Goal: Information Seeking & Learning: Learn about a topic

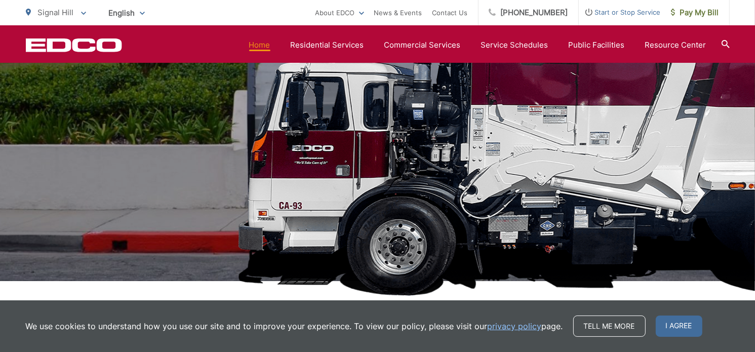
scroll to position [182, 0]
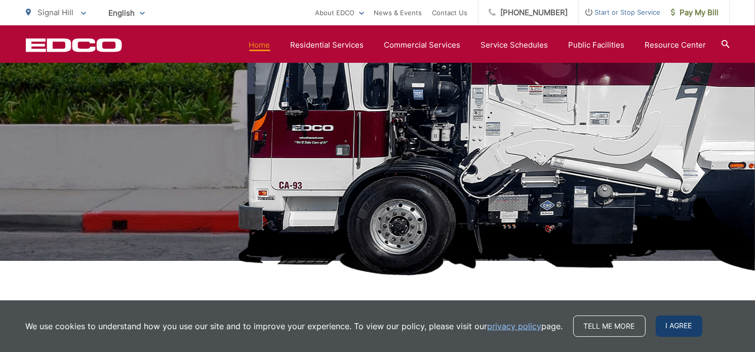
click at [675, 322] on span "I agree" at bounding box center [679, 325] width 47 height 21
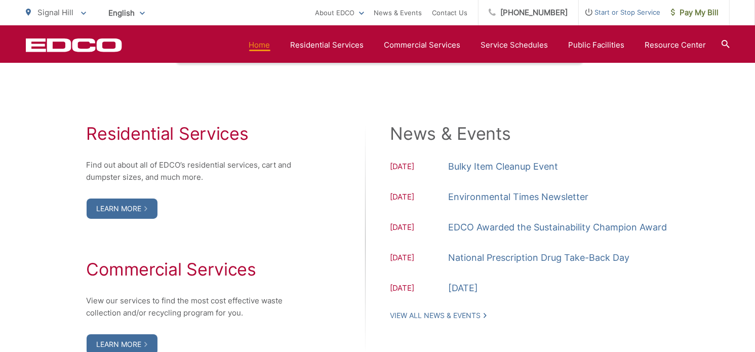
scroll to position [1053, 0]
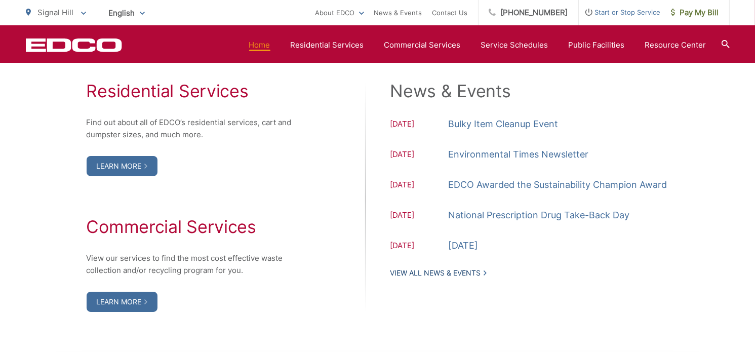
click at [459, 272] on link "View All News & Events" at bounding box center [438, 272] width 96 height 9
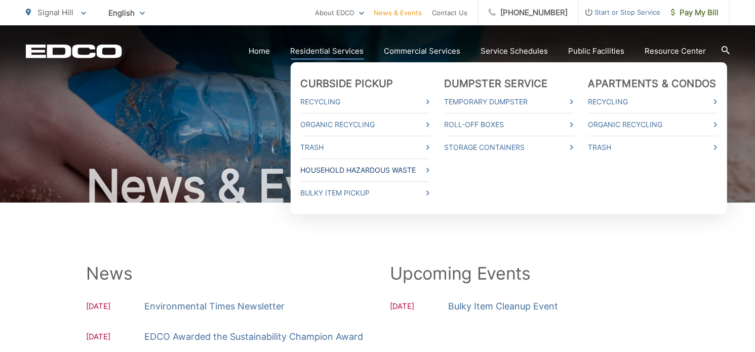
click at [350, 166] on link "Household Hazardous Waste" at bounding box center [365, 170] width 129 height 12
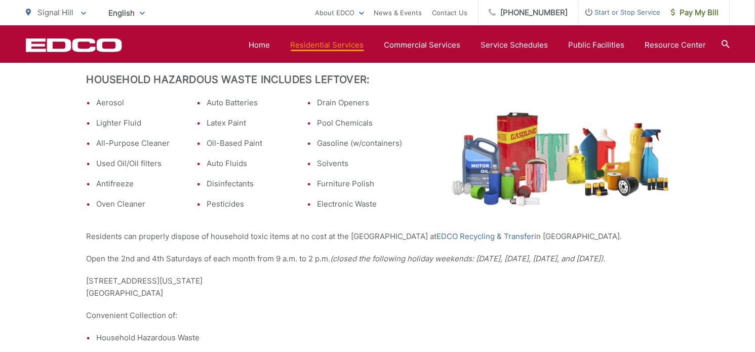
scroll to position [271, 0]
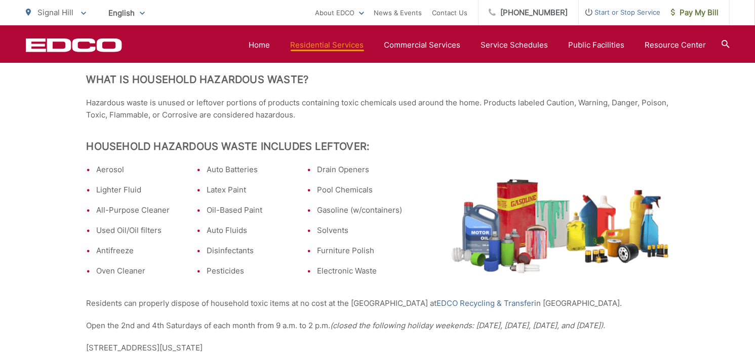
scroll to position [230, 0]
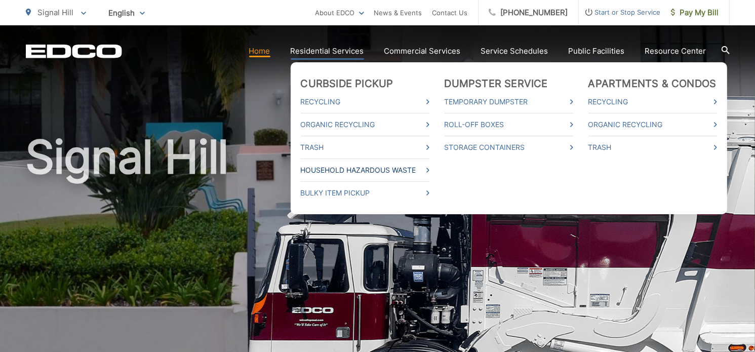
click at [345, 170] on link "Household Hazardous Waste" at bounding box center [365, 170] width 129 height 12
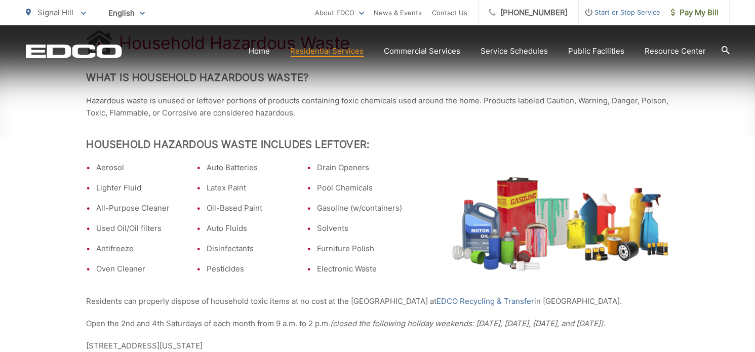
scroll to position [243, 0]
